Goal: Use online tool/utility: Utilize a website feature to perform a specific function

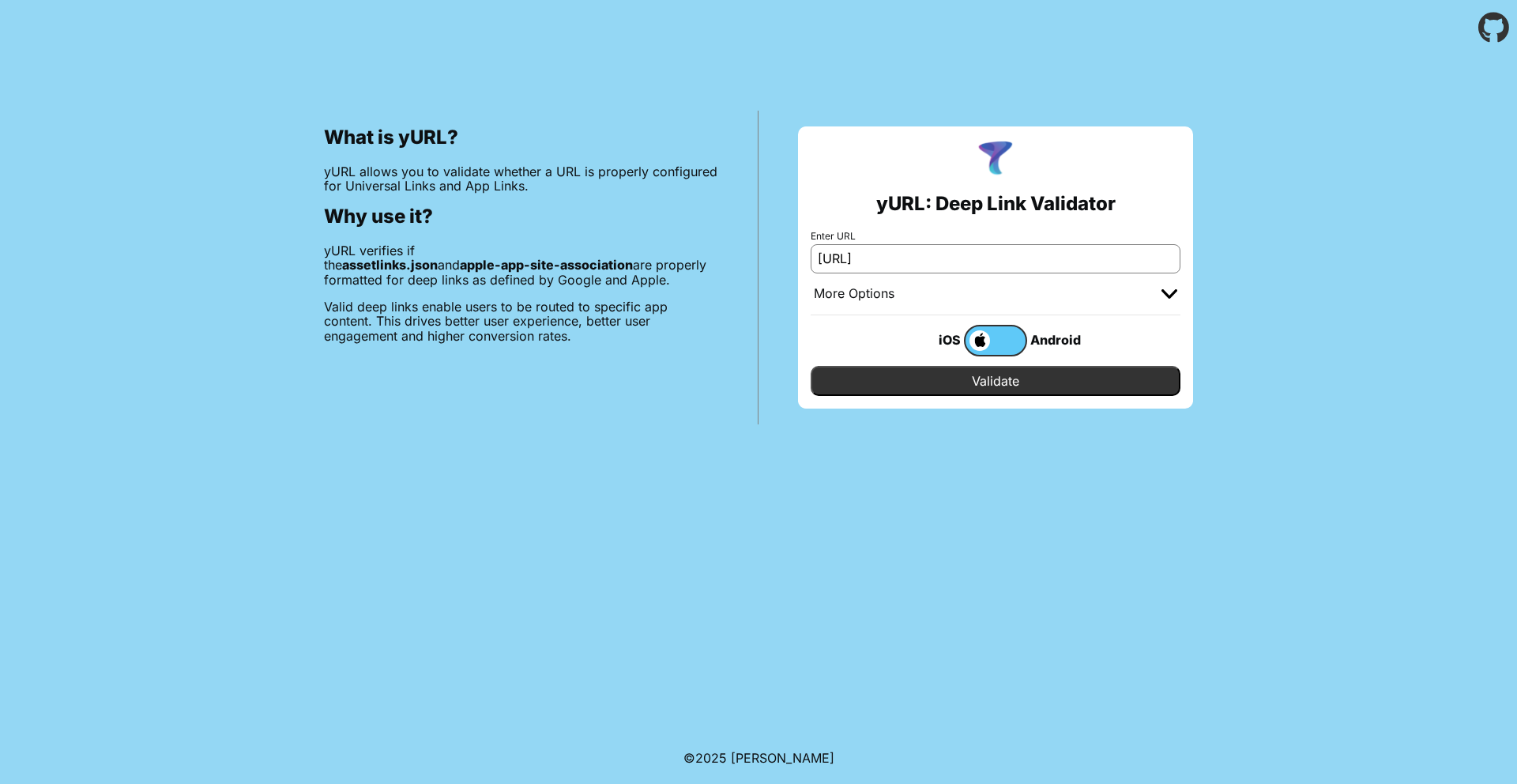
type input "[URL]"
click at [924, 377] on input "Validate" at bounding box center [996, 381] width 370 height 30
click at [926, 371] on input "Validate" at bounding box center [996, 381] width 370 height 30
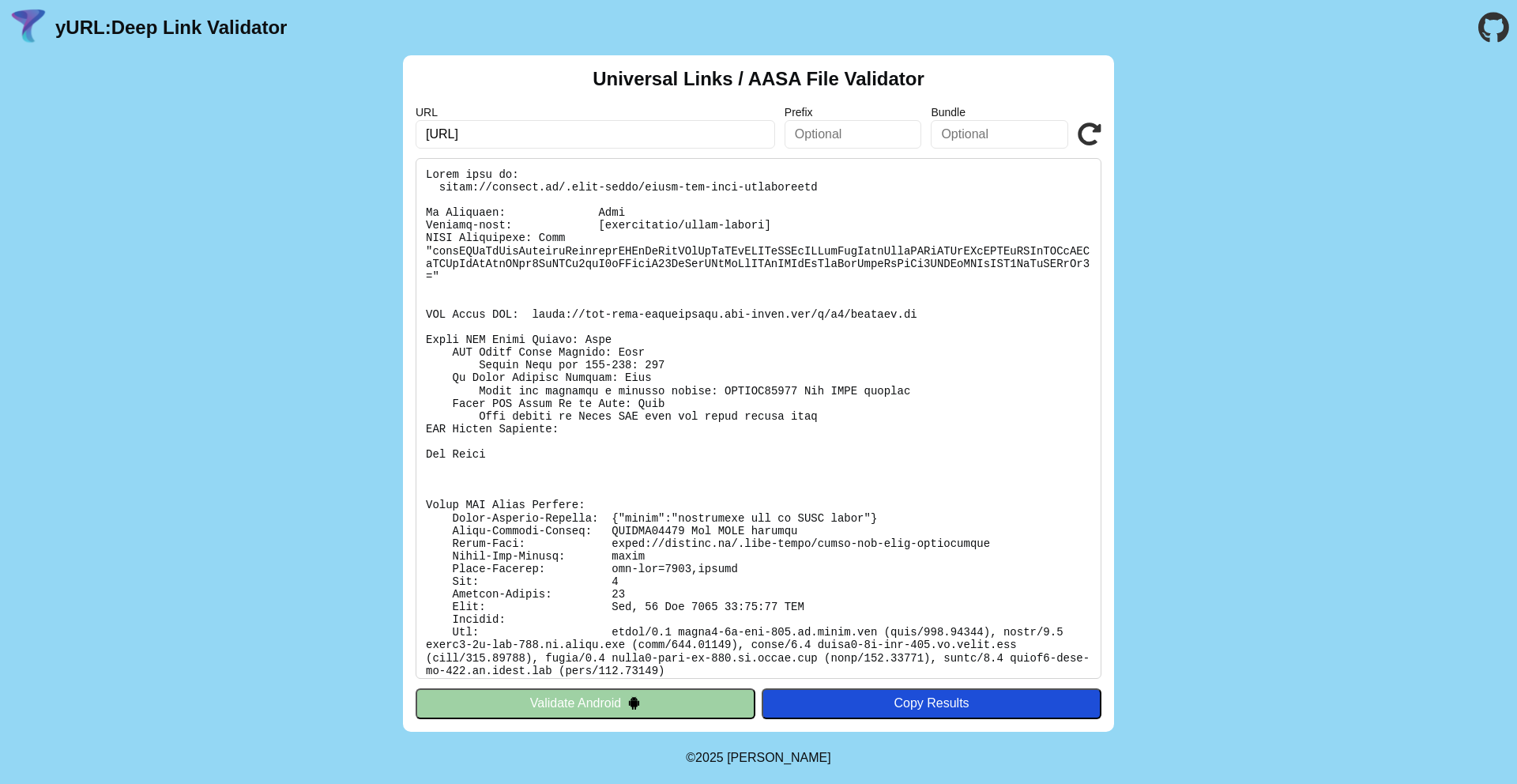
scroll to position [8, 0]
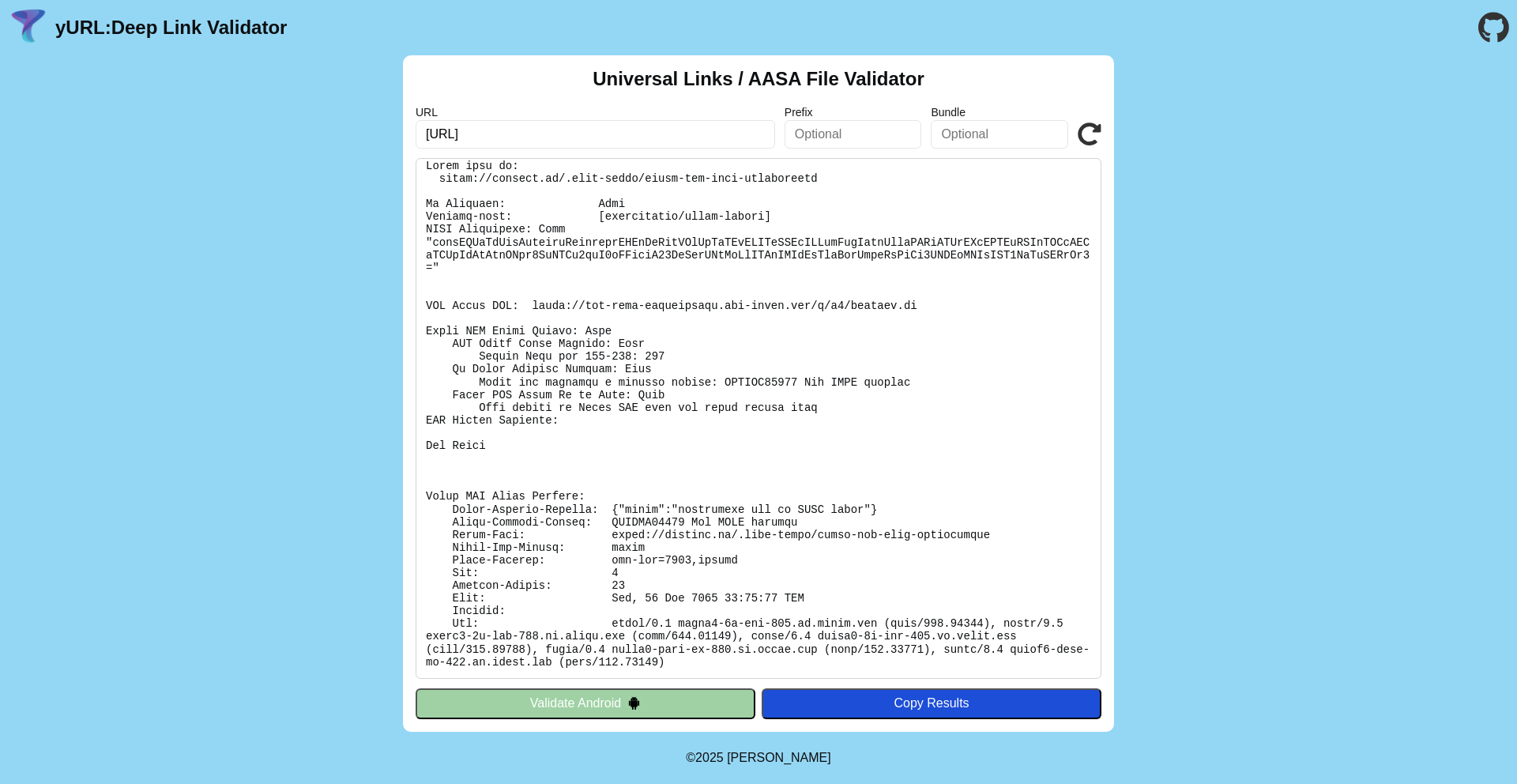
click at [1410, 150] on div "Universal Links / AASA File Validator URL maxflow.ai Prefix Bundle Validate Val…" at bounding box center [758, 394] width 1517 height 676
click at [888, 407] on pre at bounding box center [758, 418] width 686 height 521
click at [910, 464] on pre at bounding box center [758, 418] width 686 height 521
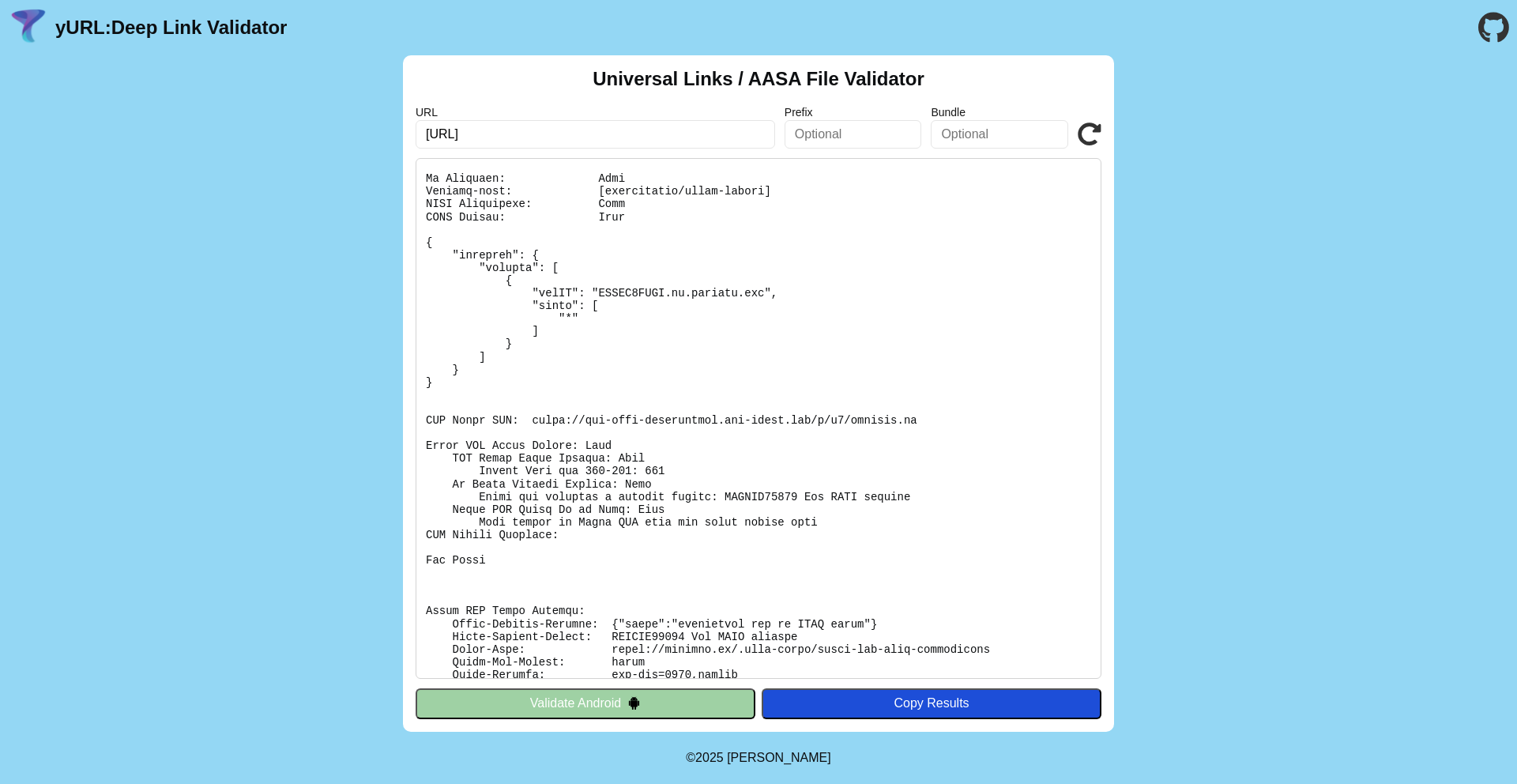
scroll to position [38, 0]
click at [653, 501] on pre at bounding box center [758, 418] width 686 height 521
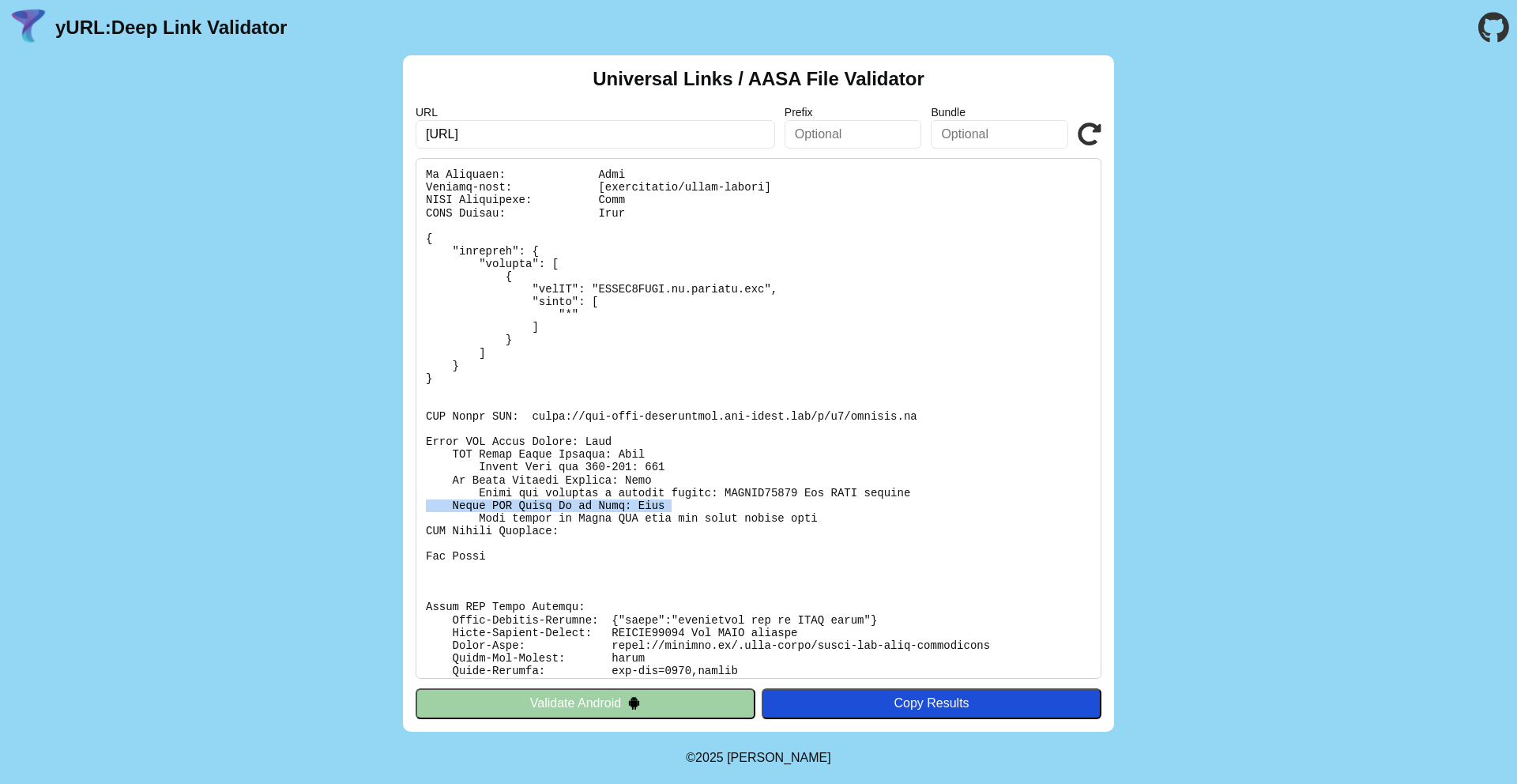
click at [689, 504] on pre at bounding box center [758, 418] width 686 height 521
click at [750, 501] on pre at bounding box center [758, 418] width 686 height 521
click at [770, 490] on pre at bounding box center [758, 418] width 686 height 521
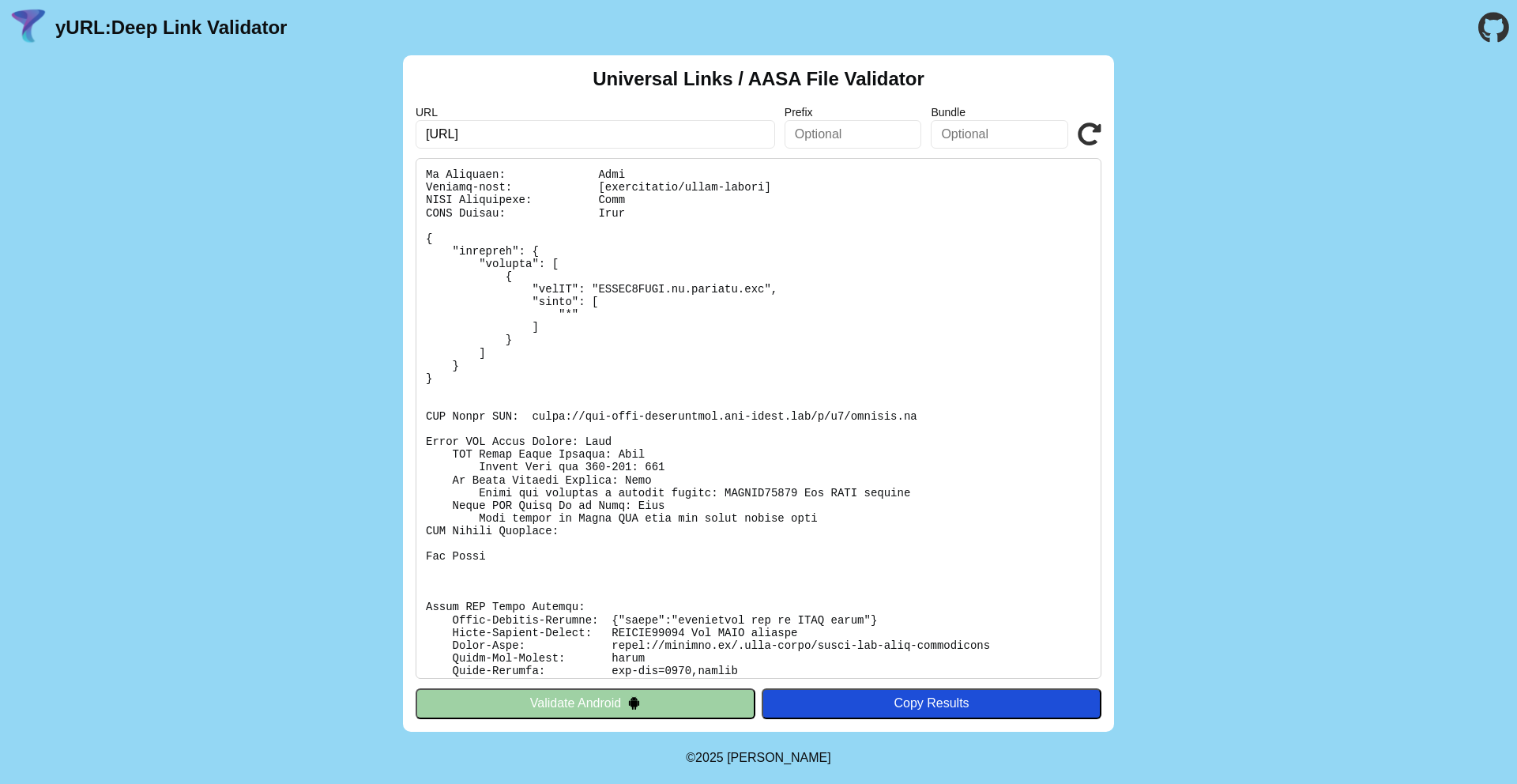
click at [770, 490] on pre at bounding box center [758, 418] width 686 height 521
click at [713, 483] on pre at bounding box center [758, 418] width 686 height 521
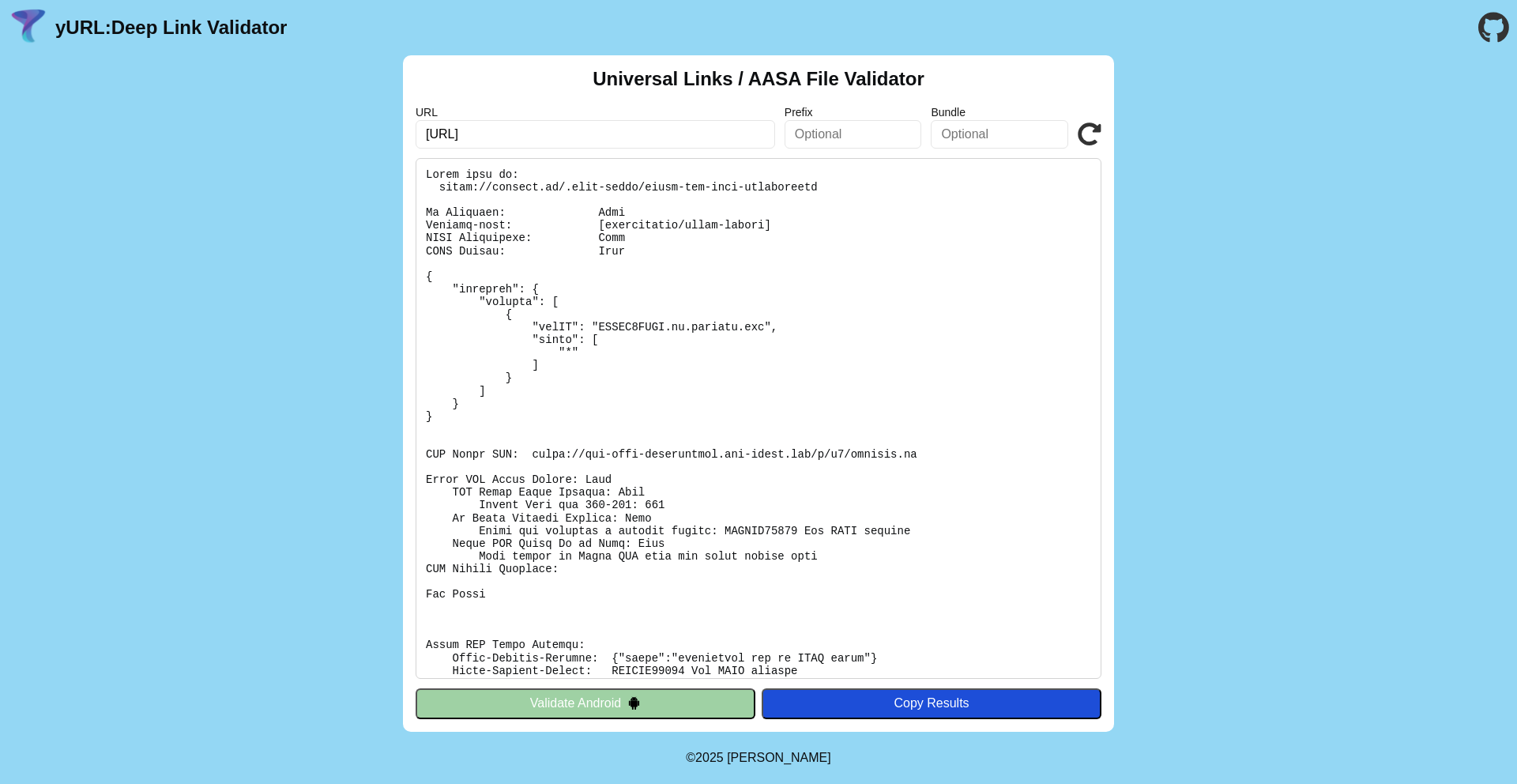
click at [613, 241] on pre at bounding box center [758, 418] width 686 height 521
click at [613, 254] on pre at bounding box center [758, 418] width 686 height 521
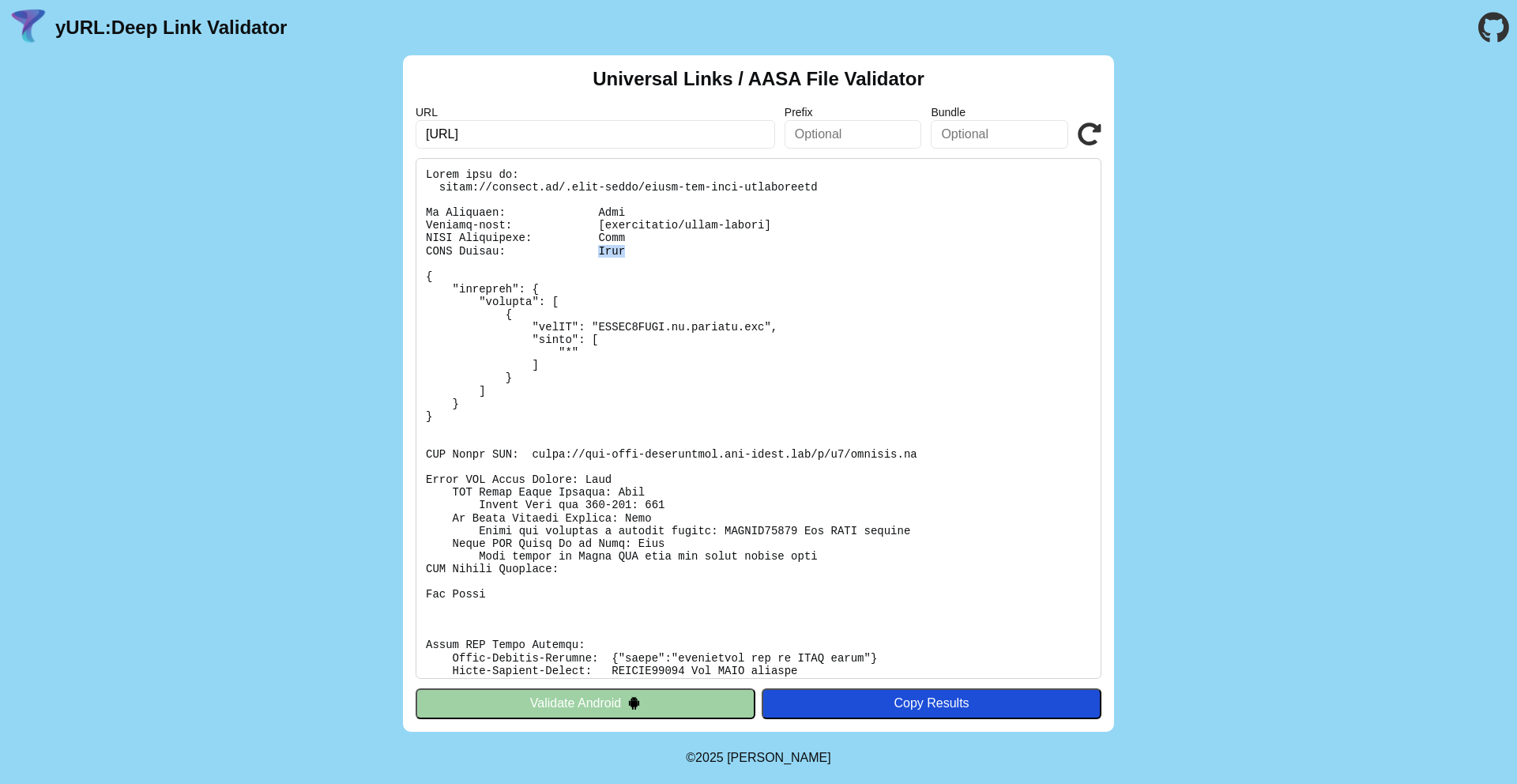
click at [613, 254] on pre at bounding box center [758, 418] width 686 height 521
click at [594, 287] on pre at bounding box center [758, 418] width 686 height 521
click at [617, 457] on pre at bounding box center [758, 418] width 686 height 521
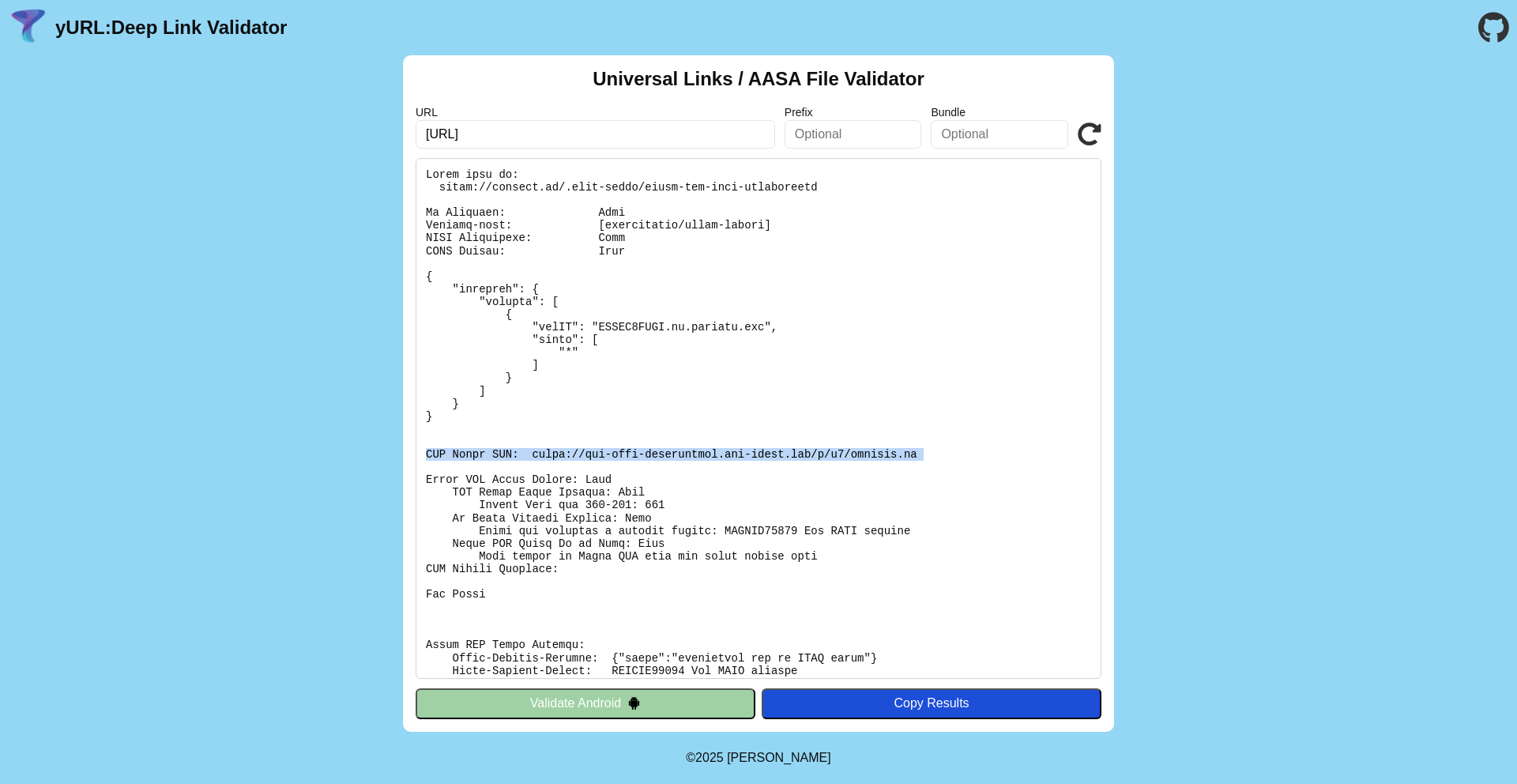
click at [694, 451] on pre at bounding box center [758, 418] width 686 height 521
click at [734, 458] on pre at bounding box center [758, 418] width 686 height 521
click at [751, 458] on pre at bounding box center [758, 418] width 686 height 521
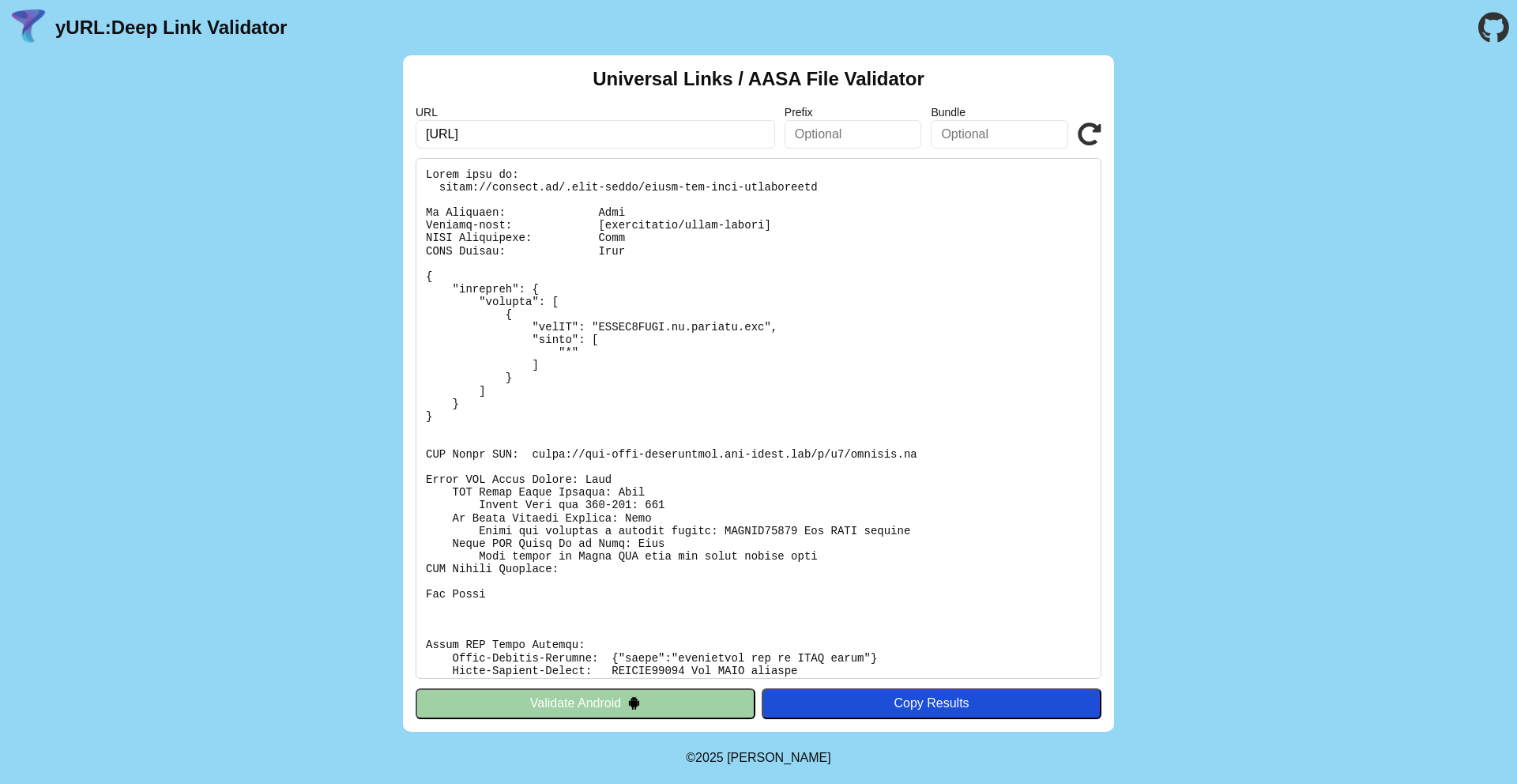
click at [751, 458] on pre at bounding box center [758, 418] width 686 height 521
click at [835, 432] on pre at bounding box center [758, 418] width 686 height 521
click at [795, 460] on pre at bounding box center [758, 418] width 686 height 521
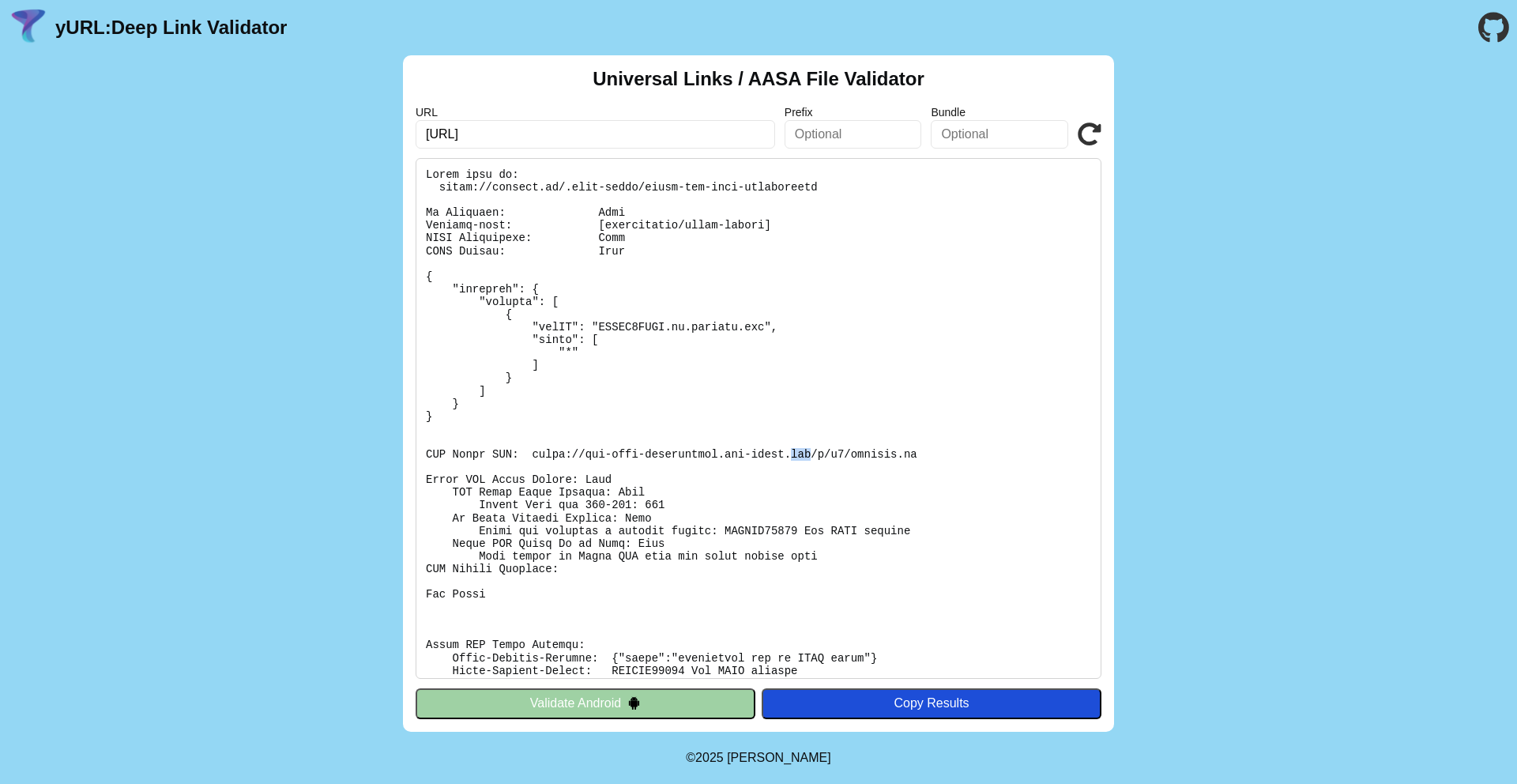
click at [795, 460] on pre at bounding box center [758, 418] width 686 height 521
click at [844, 447] on pre at bounding box center [758, 418] width 686 height 521
click at [868, 455] on pre at bounding box center [758, 418] width 686 height 521
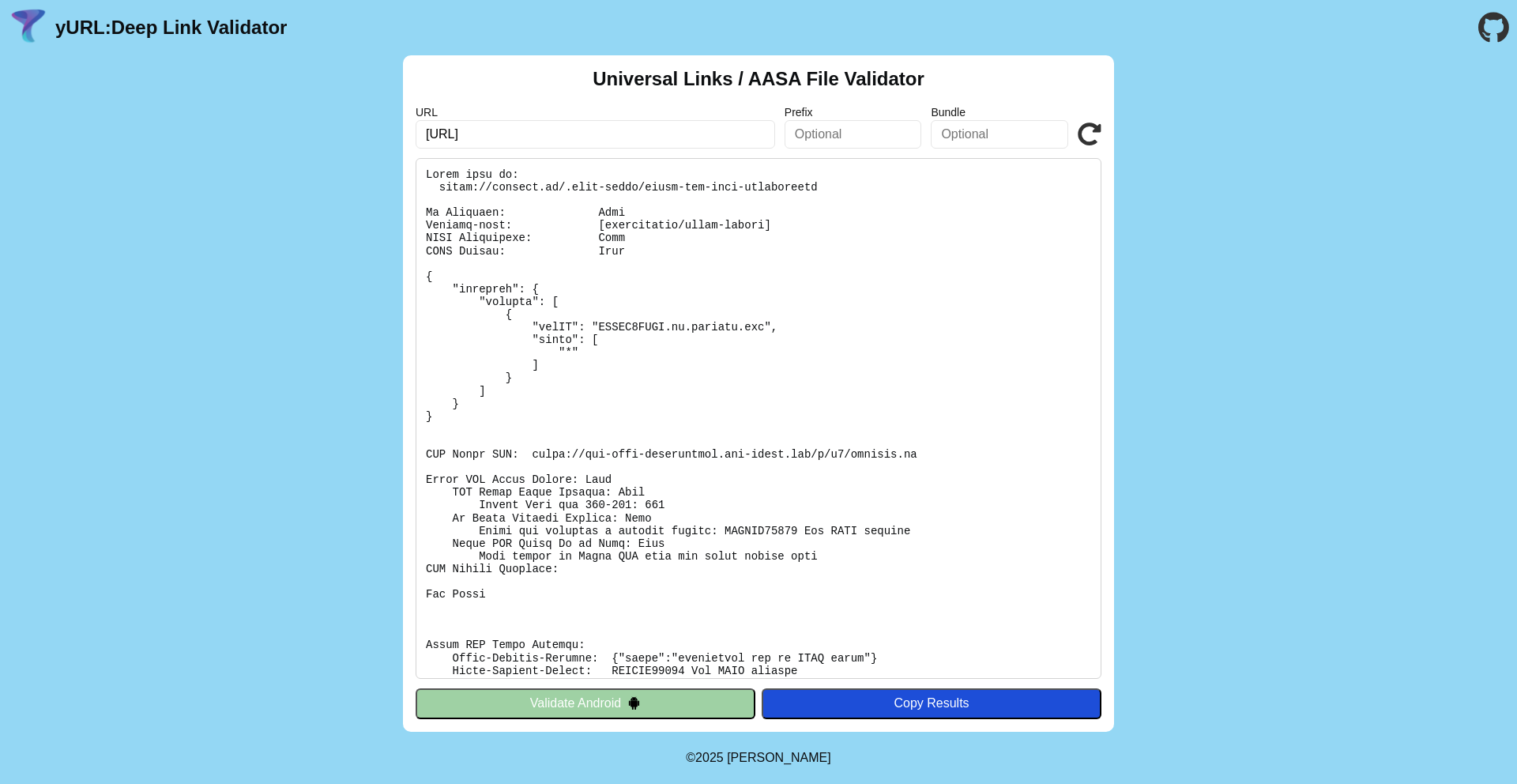
click at [868, 455] on pre at bounding box center [758, 418] width 686 height 521
click at [724, 487] on pre at bounding box center [758, 418] width 686 height 521
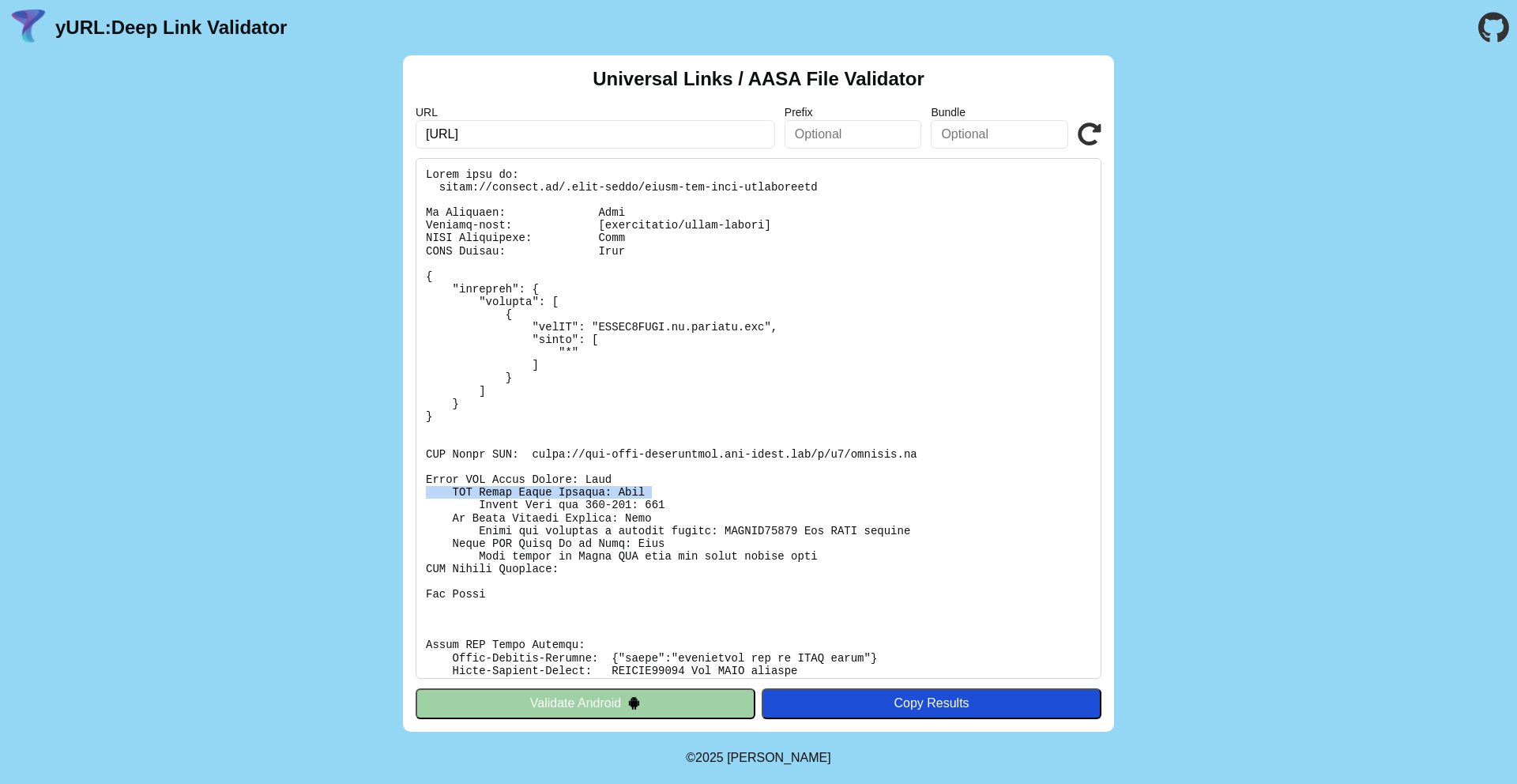
click at [687, 479] on pre at bounding box center [758, 418] width 686 height 521
click at [696, 487] on pre at bounding box center [758, 418] width 686 height 521
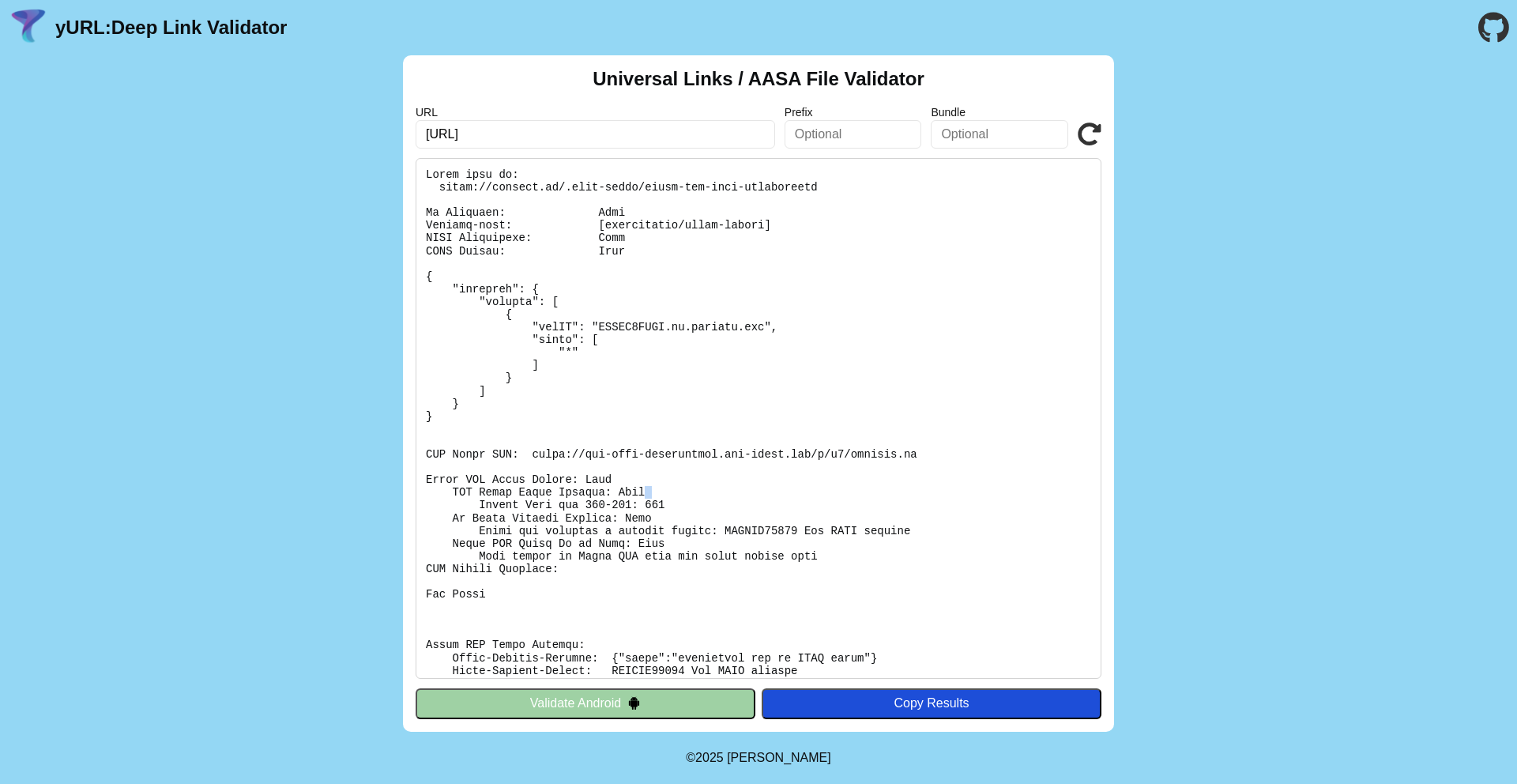
click at [696, 487] on pre at bounding box center [758, 418] width 686 height 521
click at [701, 499] on pre at bounding box center [758, 418] width 686 height 521
click at [713, 510] on pre at bounding box center [758, 418] width 686 height 521
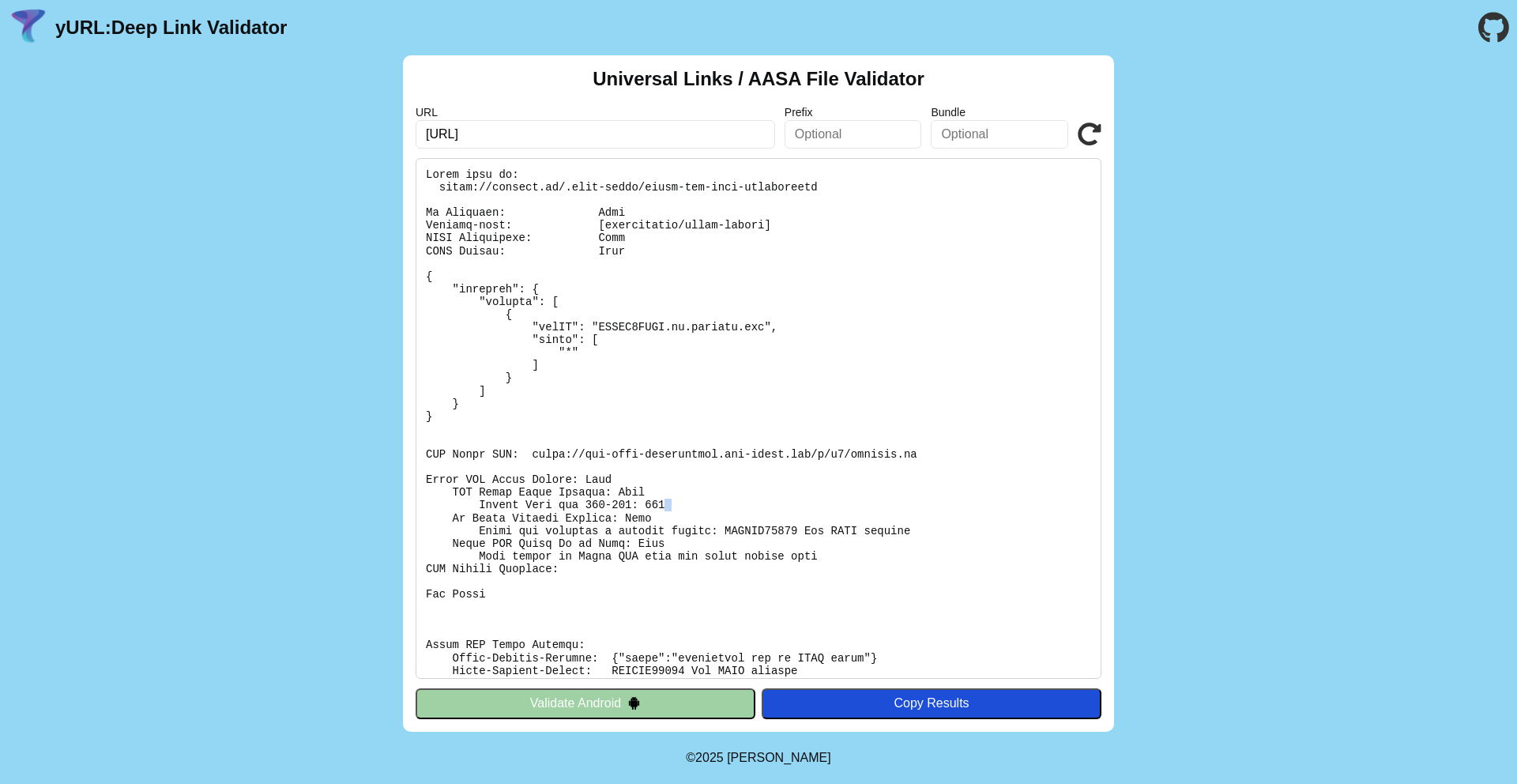
click at [713, 510] on pre at bounding box center [758, 418] width 686 height 521
click at [708, 544] on pre at bounding box center [758, 418] width 686 height 521
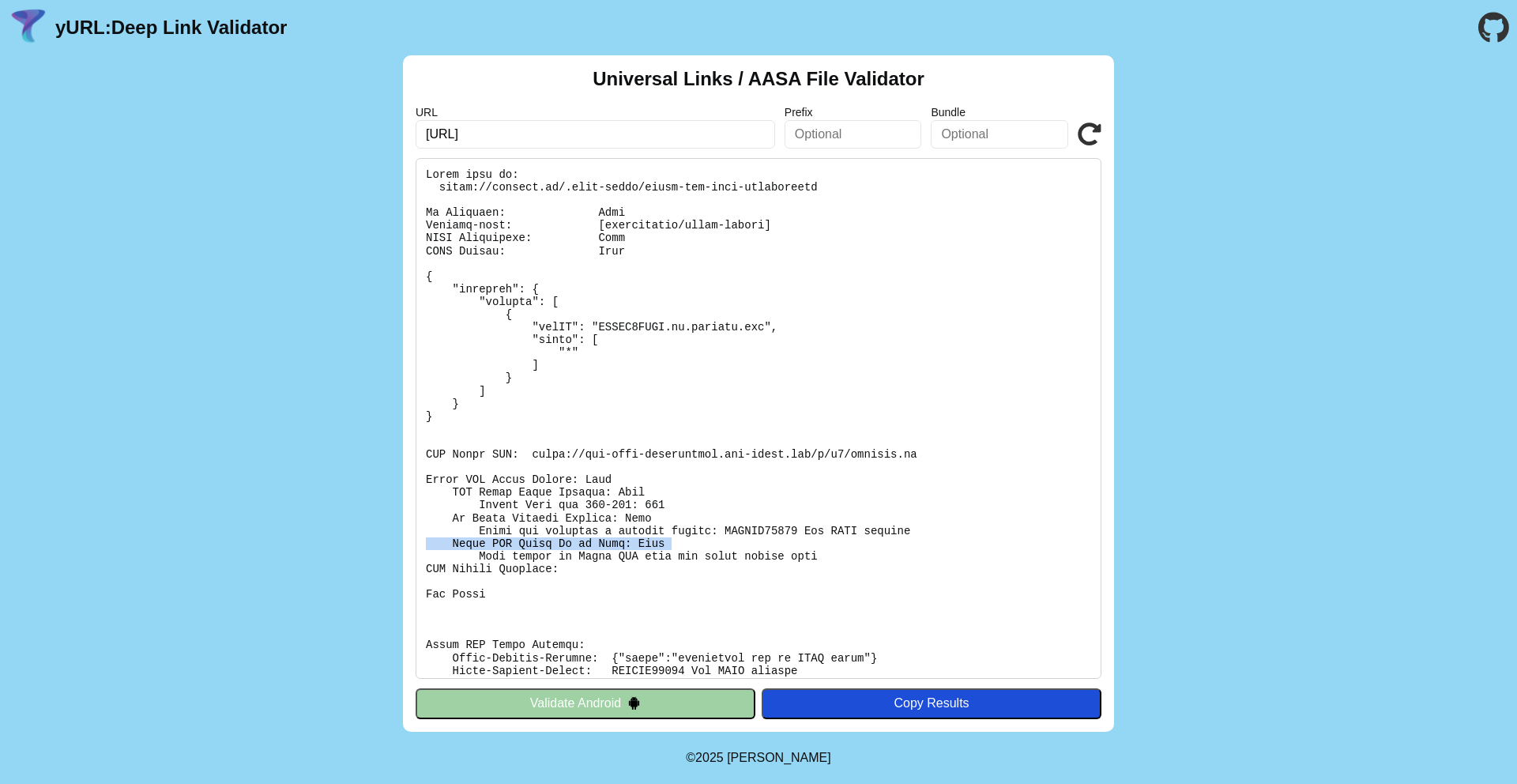
click at [694, 592] on pre at bounding box center [758, 418] width 686 height 521
click at [1090, 130] on icon at bounding box center [1090, 135] width 24 height 24
click at [1091, 127] on icon at bounding box center [1090, 135] width 24 height 24
click at [1086, 127] on icon at bounding box center [1090, 135] width 24 height 24
click at [1090, 136] on icon at bounding box center [1090, 135] width 24 height 24
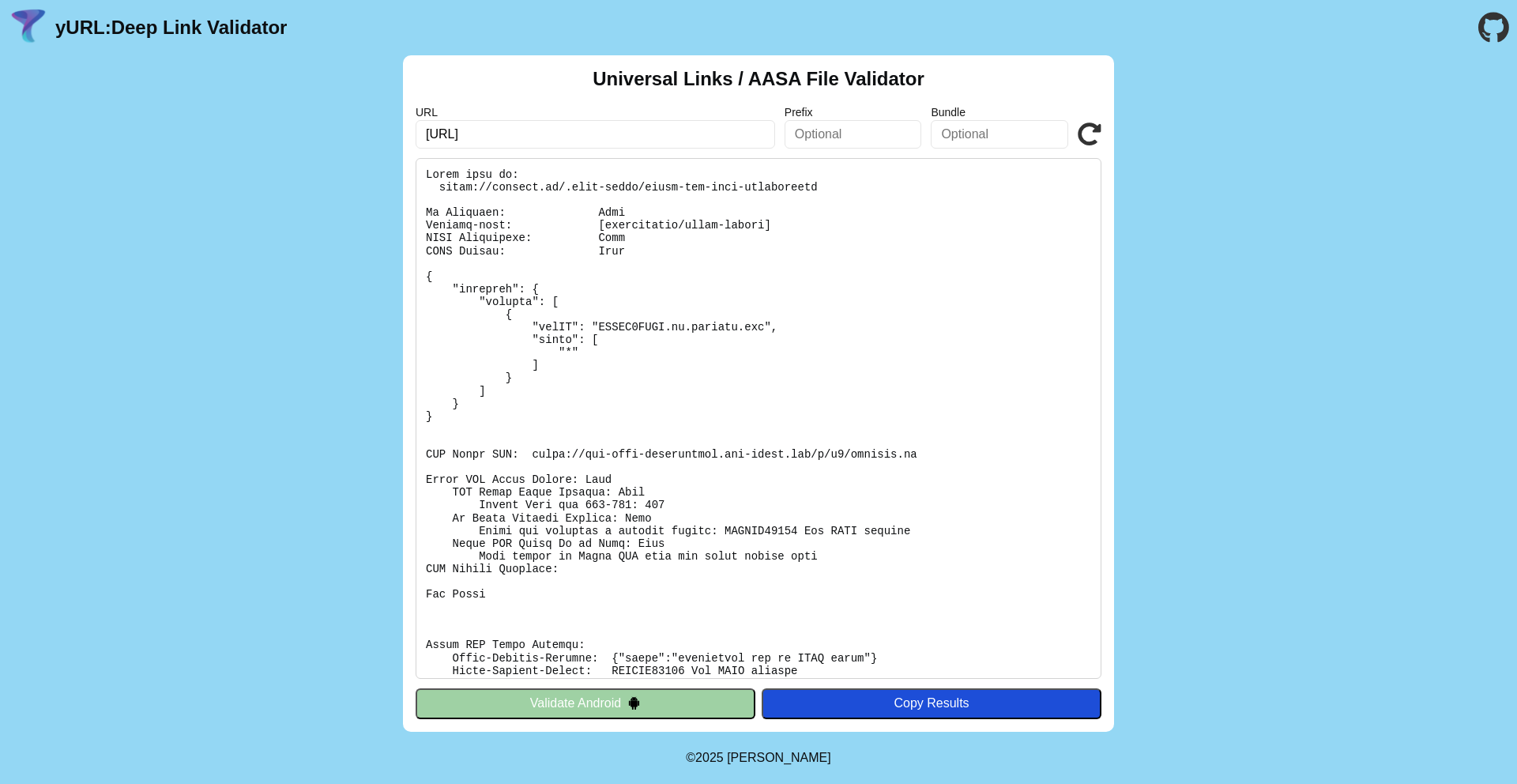
click at [607, 236] on pre at bounding box center [758, 418] width 686 height 521
click at [625, 245] on pre at bounding box center [758, 418] width 686 height 521
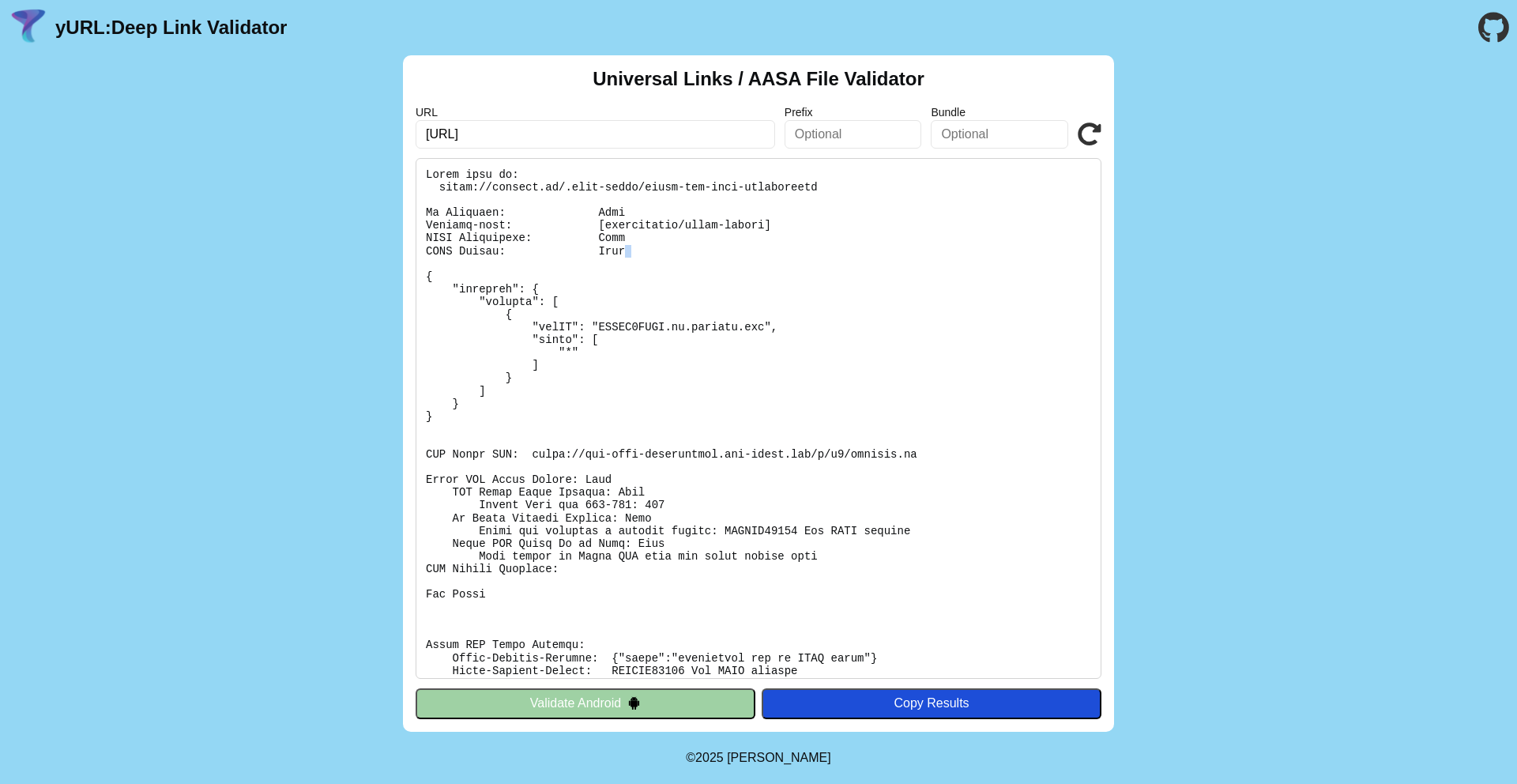
click at [625, 245] on pre at bounding box center [758, 418] width 686 height 521
click at [645, 250] on pre at bounding box center [758, 418] width 686 height 521
click at [637, 334] on pre at bounding box center [758, 418] width 686 height 521
